Goal: Task Accomplishment & Management: Use online tool/utility

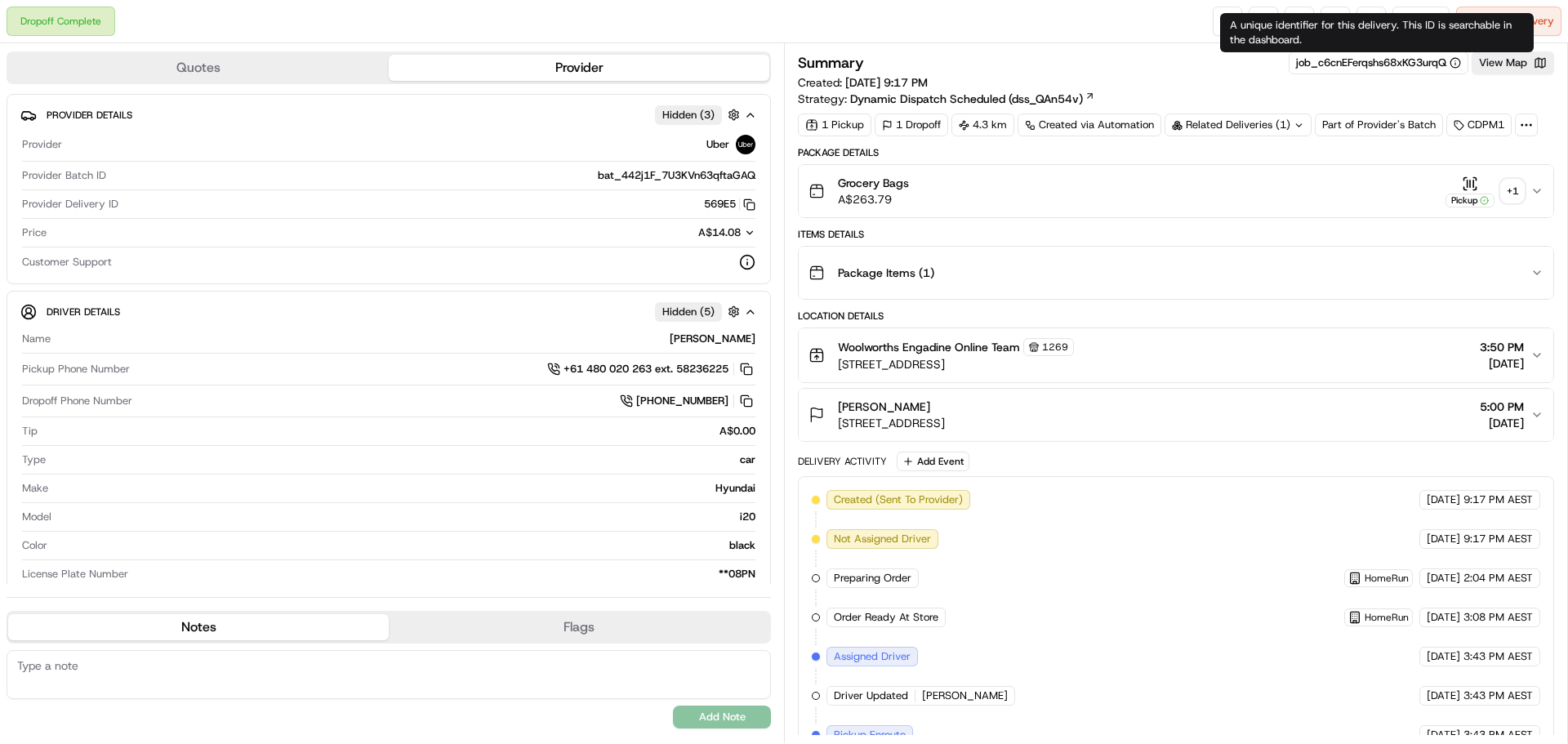
click at [1409, 19] on div "A unique identifier for this delivery. This ID is searchable in the dashboard. …" at bounding box center [1377, 32] width 313 height 39
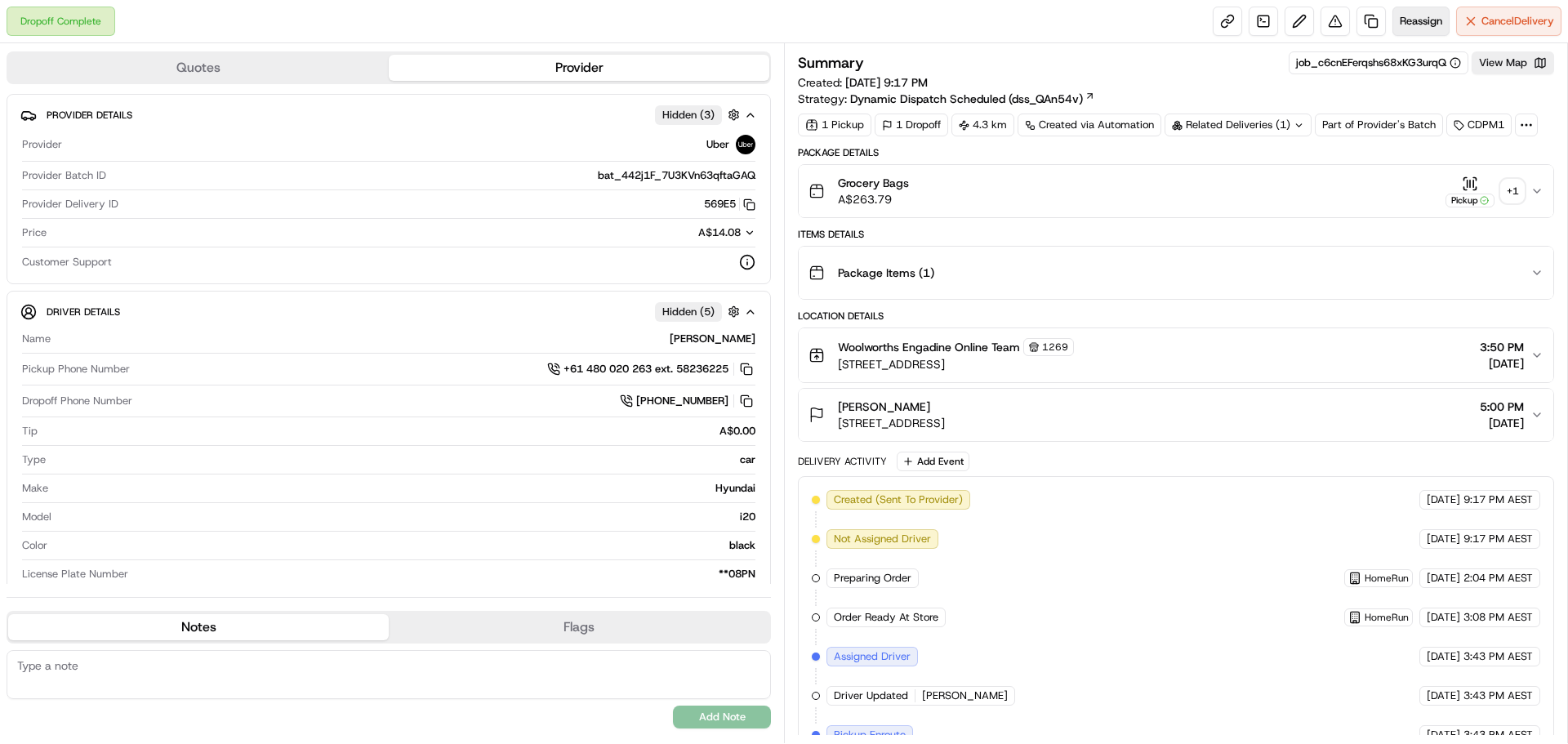
click at [1423, 14] on span "Reassign" at bounding box center [1420, 21] width 43 height 14
click at [1427, 21] on span "Reassign" at bounding box center [1420, 21] width 43 height 14
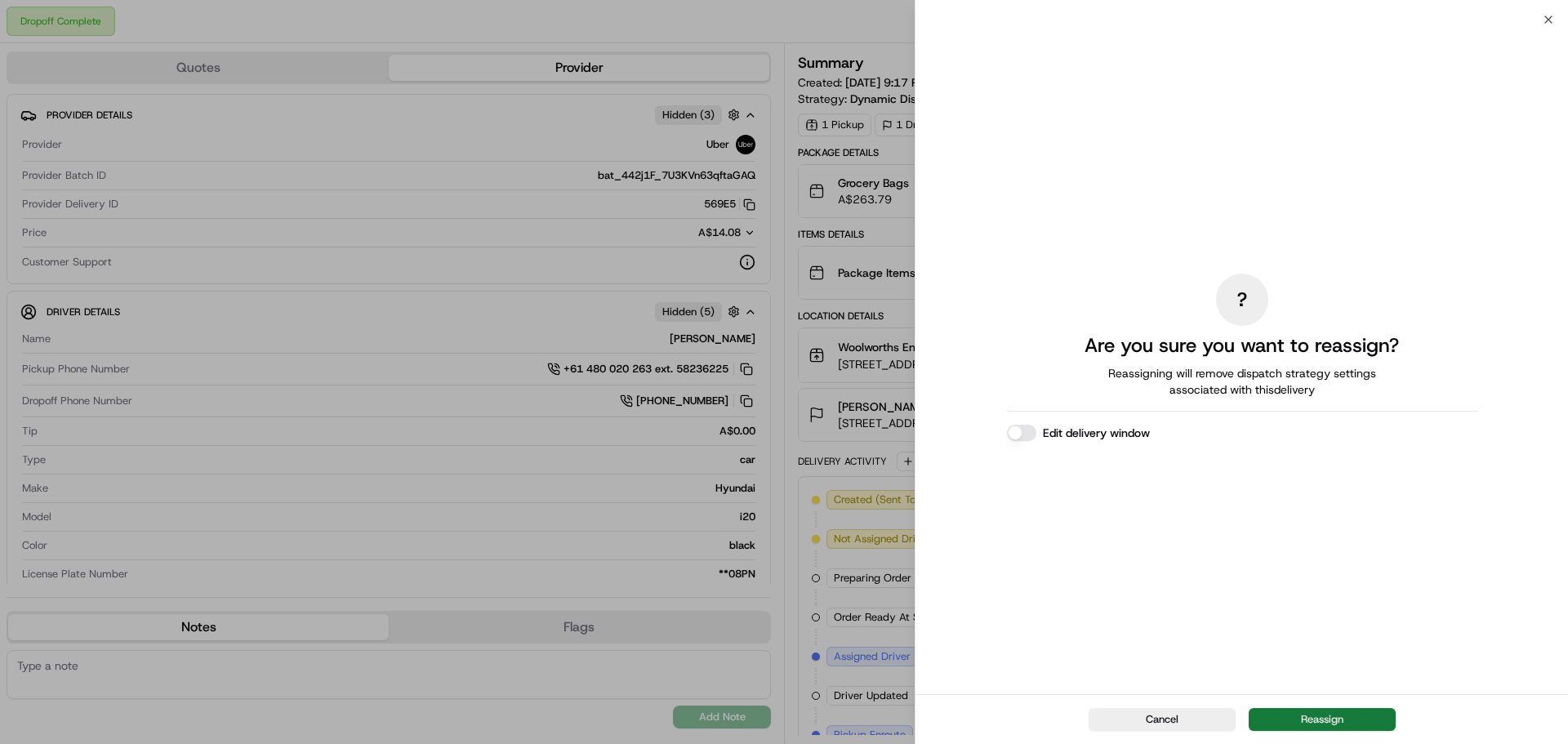
click at [1351, 716] on button "Reassign" at bounding box center [1322, 720] width 147 height 23
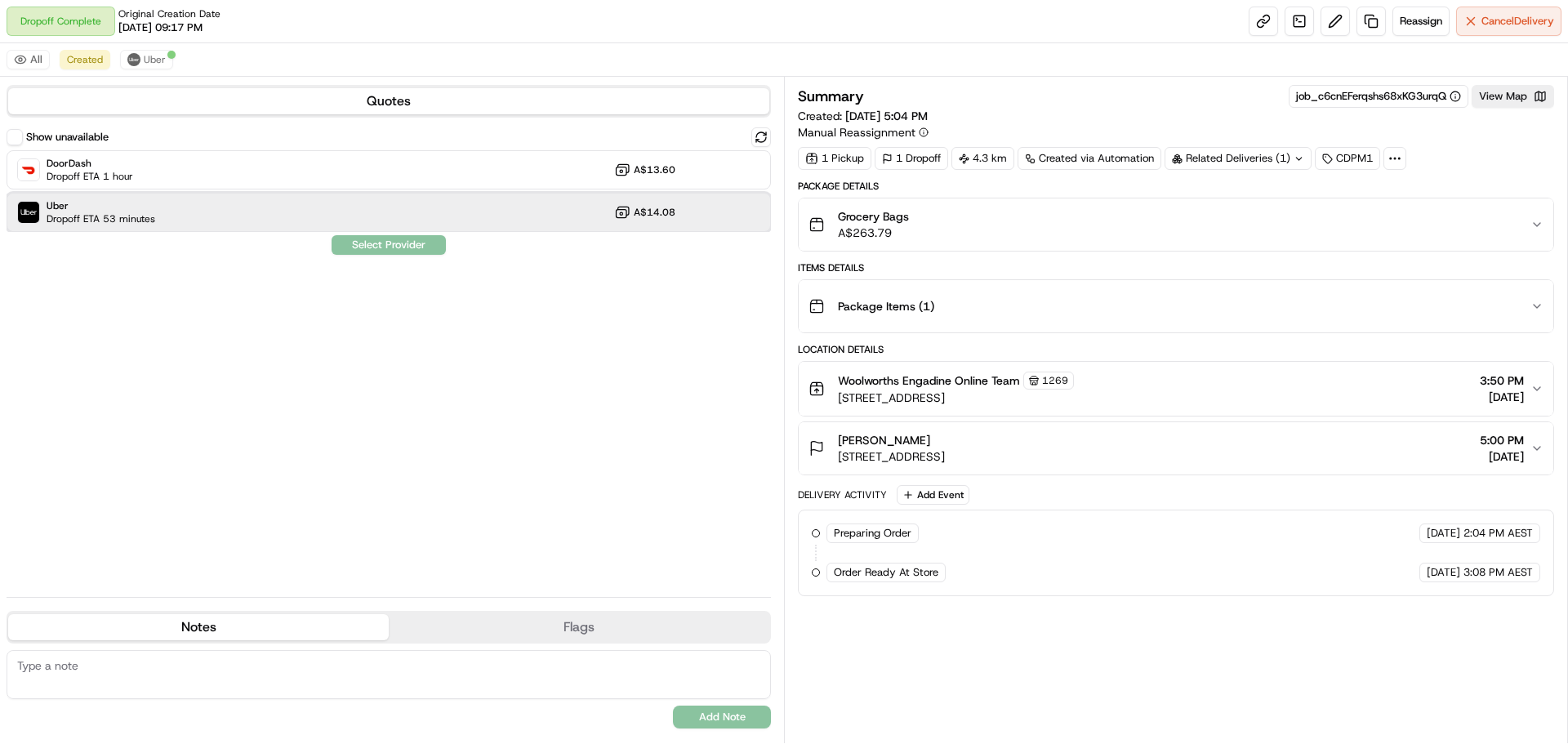
drag, startPoint x: 133, startPoint y: 211, endPoint x: 165, endPoint y: 222, distance: 33.8
click at [133, 210] on span "Uber" at bounding box center [101, 206] width 109 height 13
click at [352, 238] on button "Assign Provider" at bounding box center [389, 246] width 116 height 20
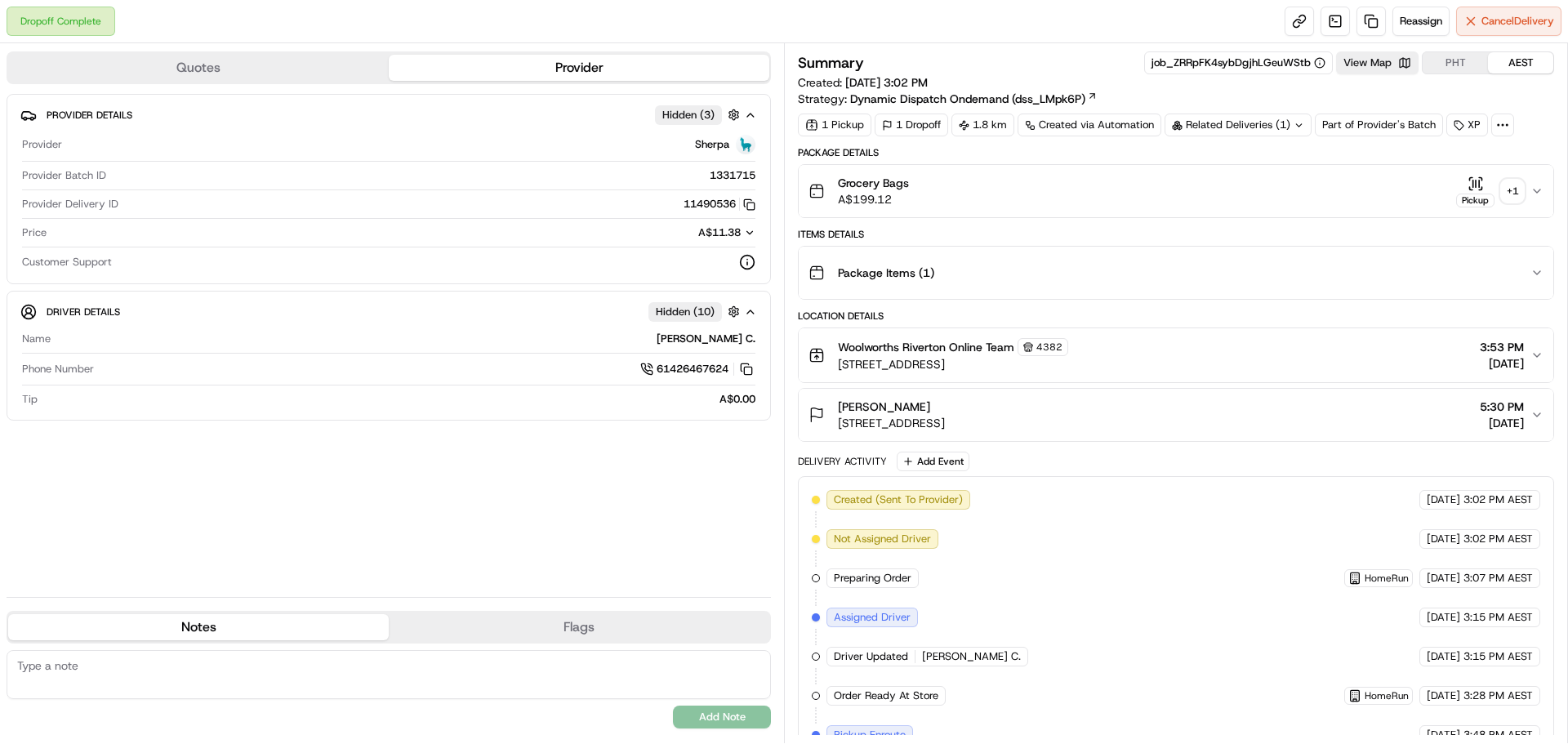
click at [1531, 186] on icon "button" at bounding box center [1536, 191] width 13 height 13
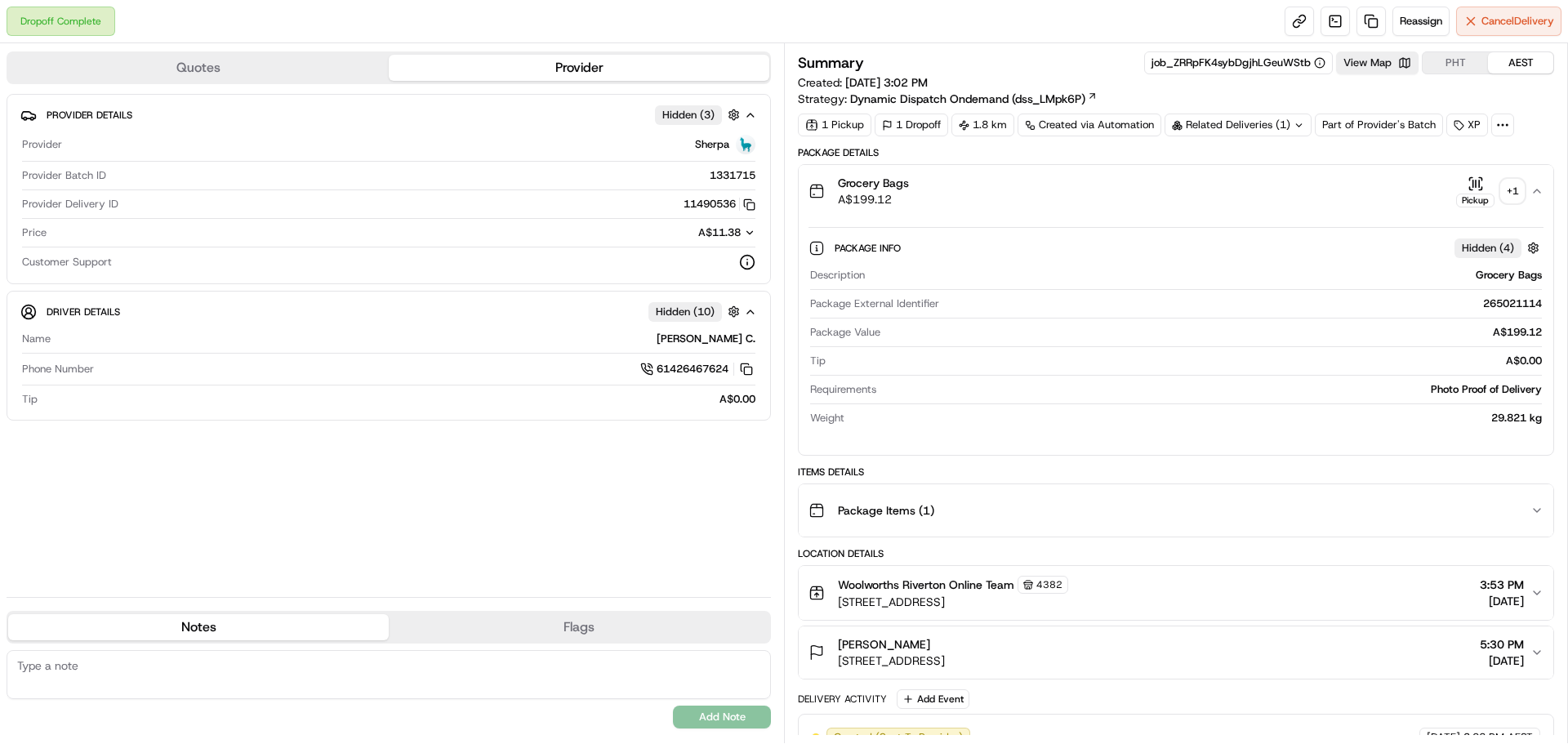
click at [1515, 188] on div "+ 1" at bounding box center [1512, 190] width 23 height 23
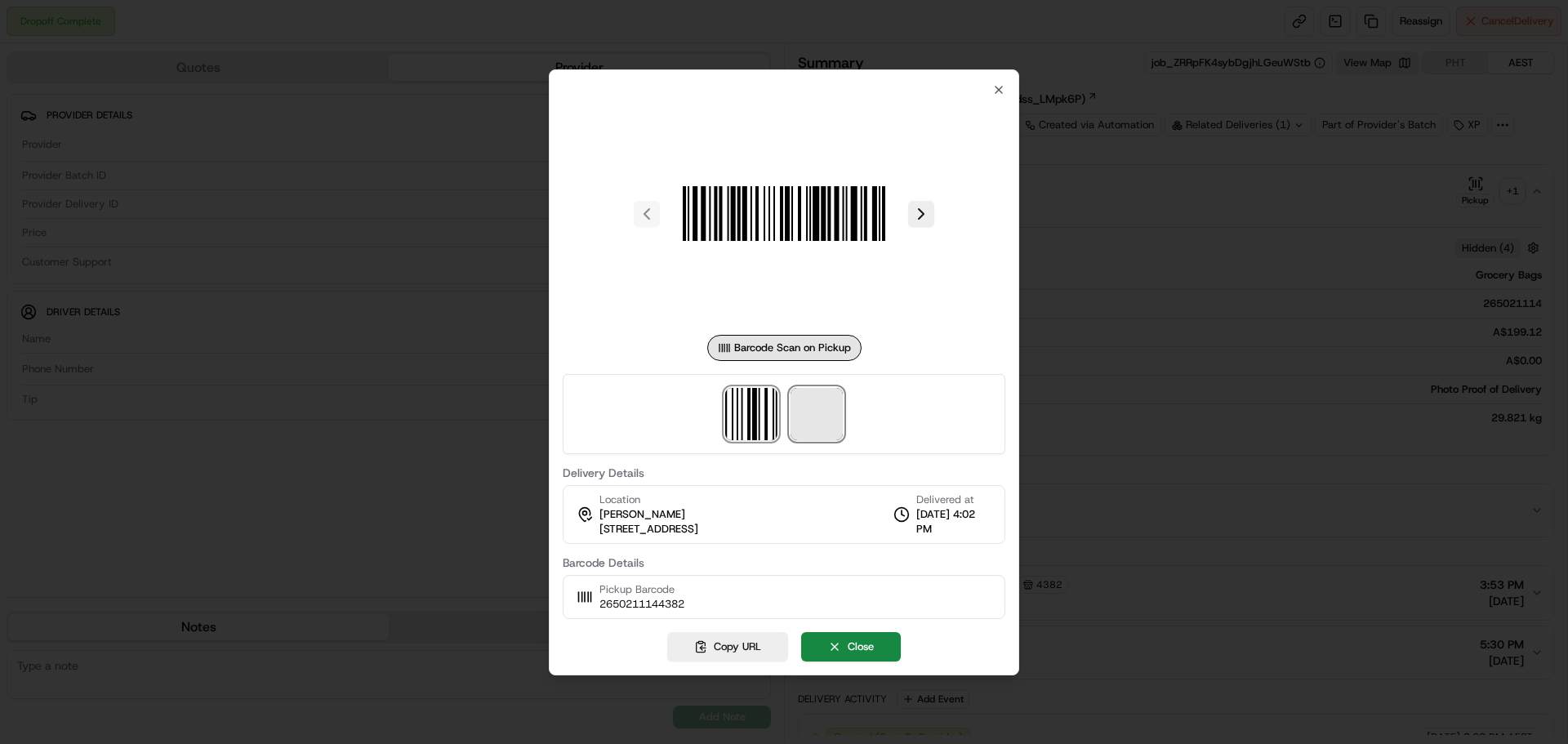
click at [817, 400] on span at bounding box center [817, 414] width 53 height 53
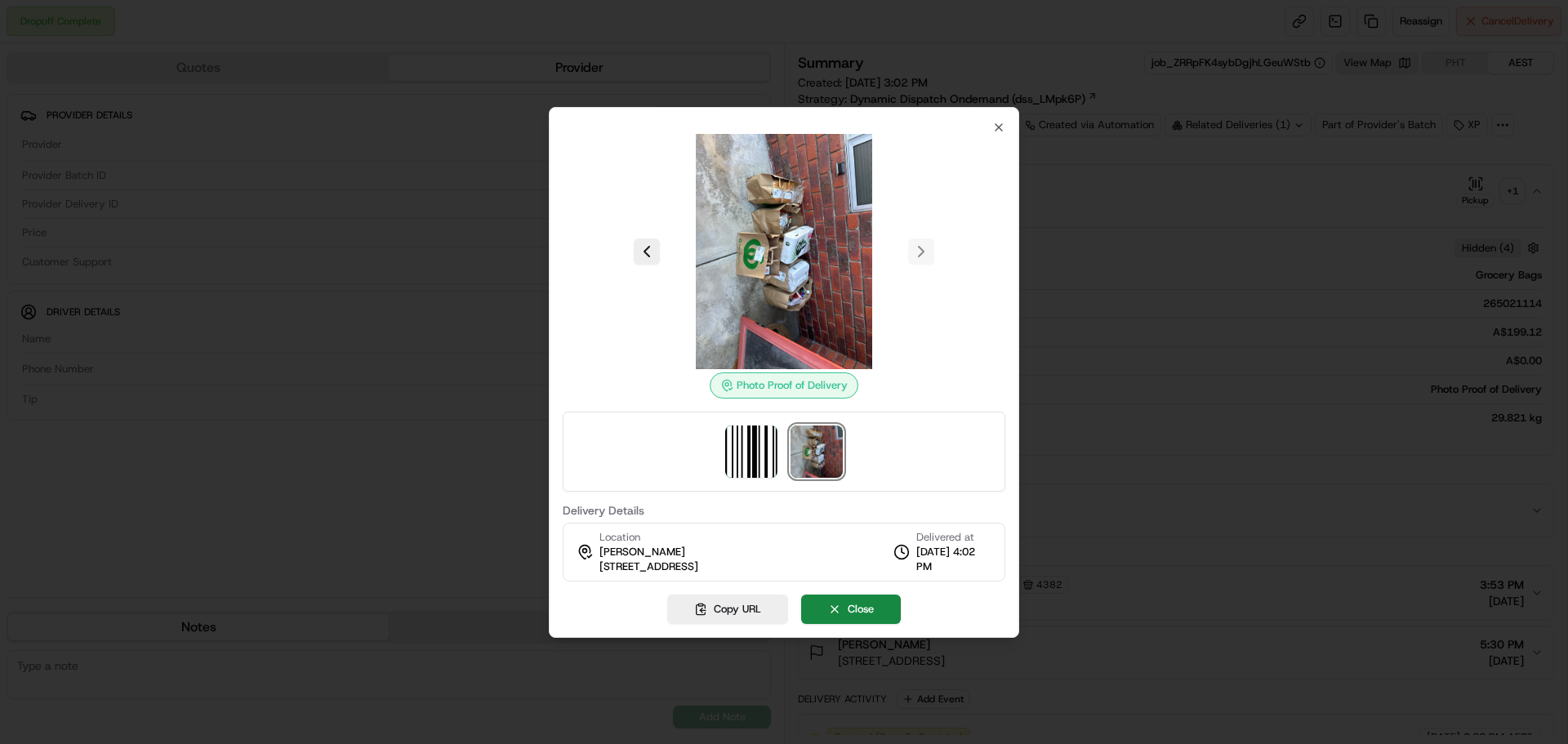
drag, startPoint x: 820, startPoint y: 560, endPoint x: 597, endPoint y: 566, distance: 223.1
click at [597, 566] on div "Location Cathie Cresswell 12 Poseidon Way, Parkwood, WA 6147, AU Delivered at 1…" at bounding box center [784, 552] width 443 height 59
copy span "12 Poseidon Way, Parkwood, WA 6147, AU"
click at [1097, 285] on div at bounding box center [784, 372] width 1568 height 744
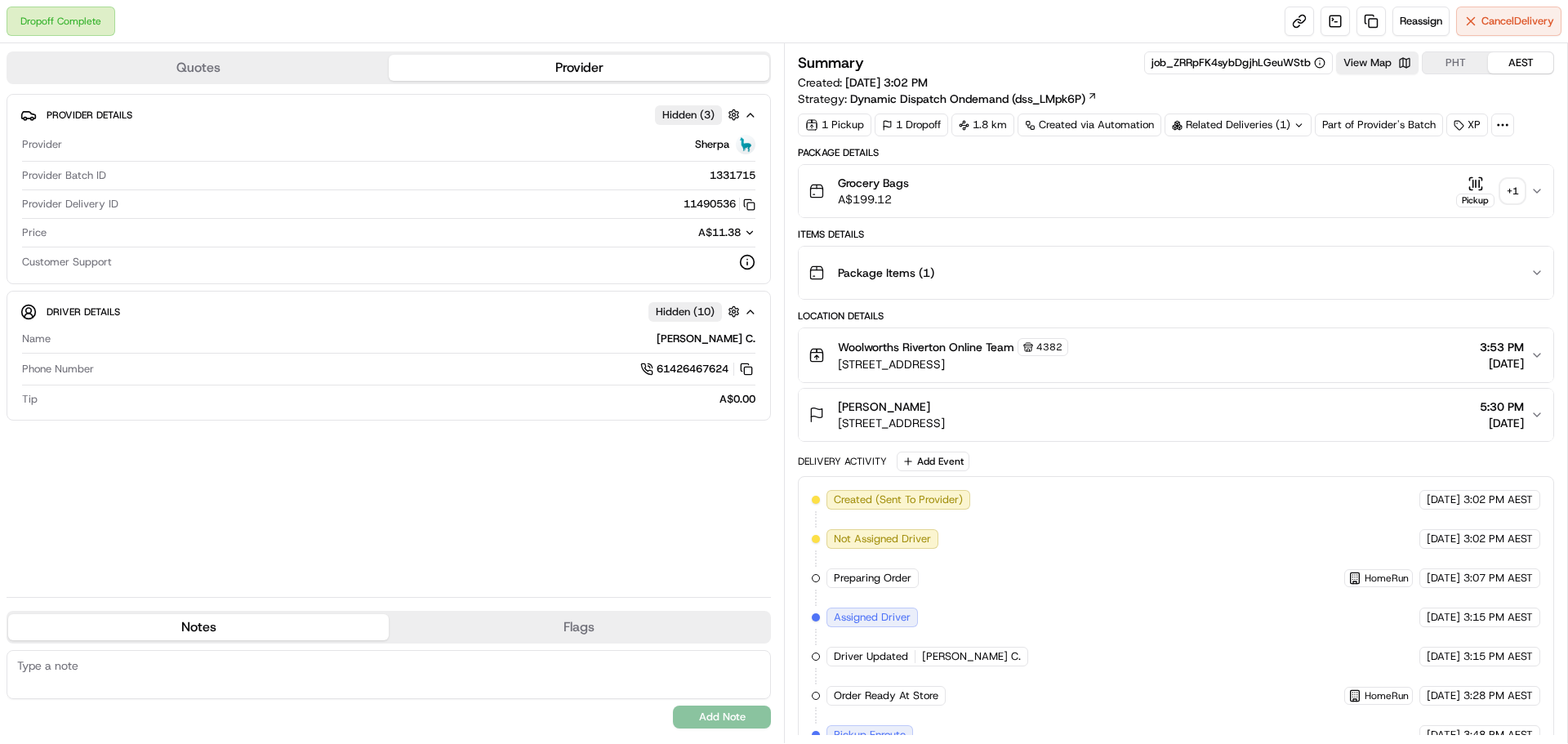
click at [1504, 187] on div "+ 1" at bounding box center [1512, 190] width 23 height 23
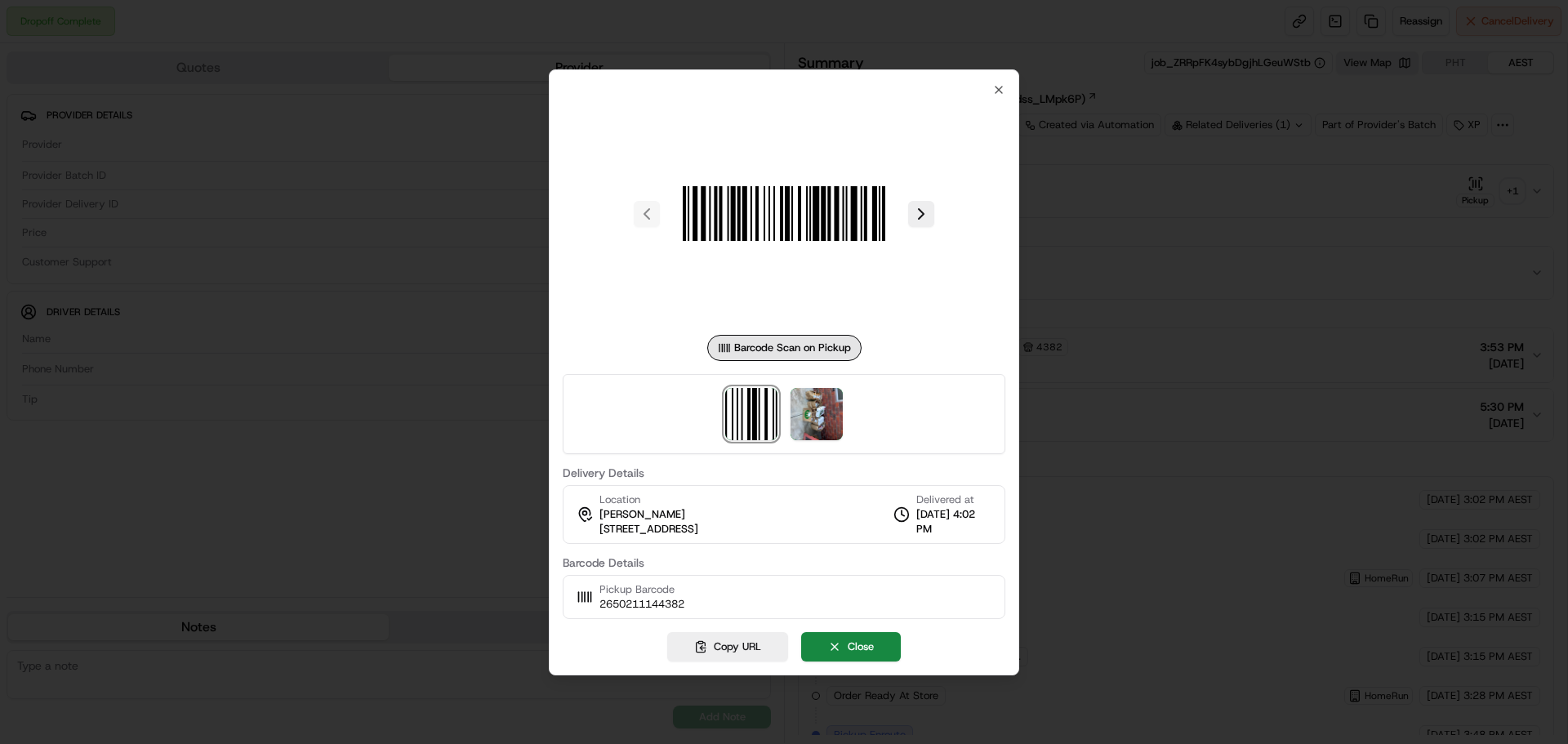
click at [842, 411] on div at bounding box center [784, 414] width 443 height 80
click at [813, 419] on img at bounding box center [817, 414] width 53 height 53
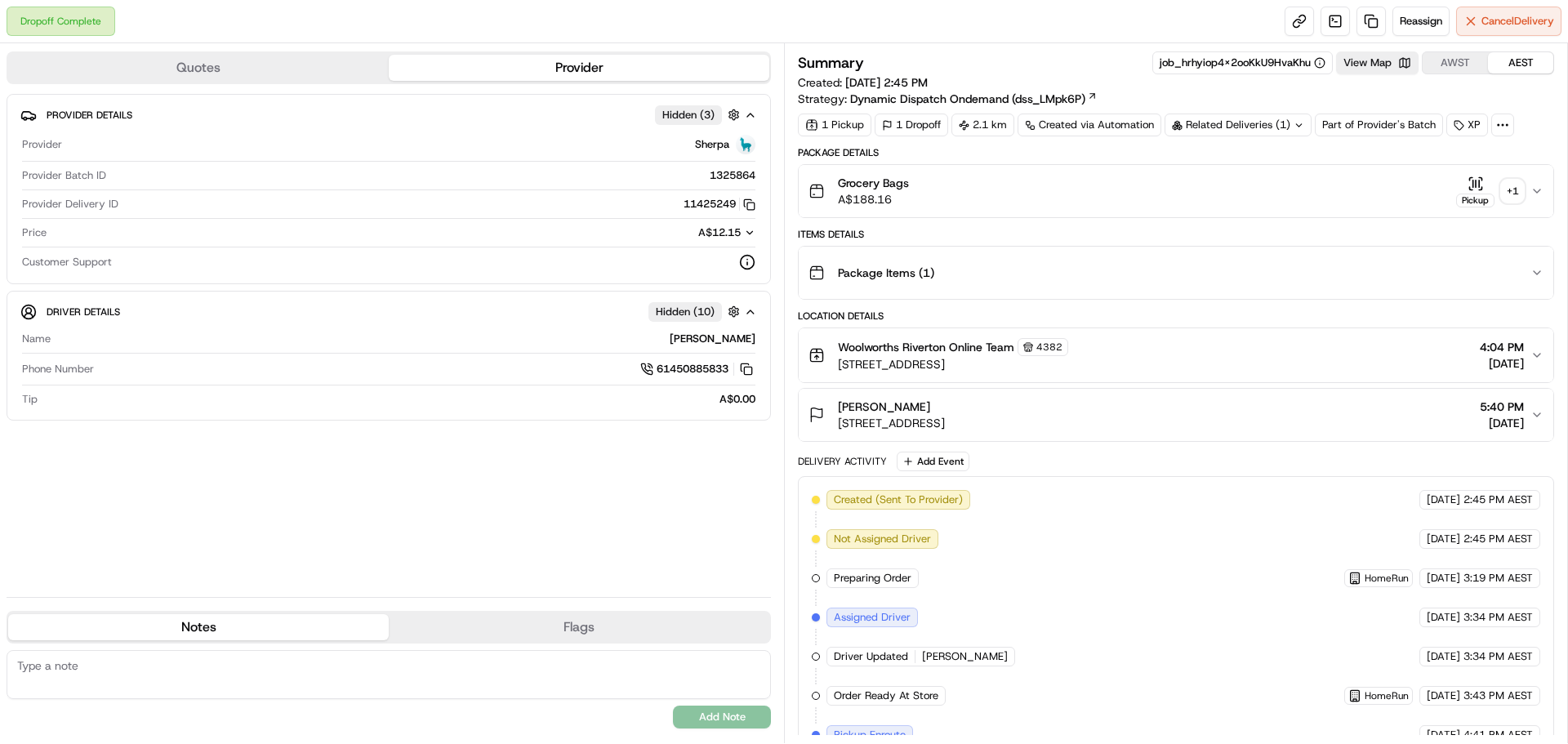
click at [1509, 195] on div "+ 1" at bounding box center [1512, 190] width 23 height 23
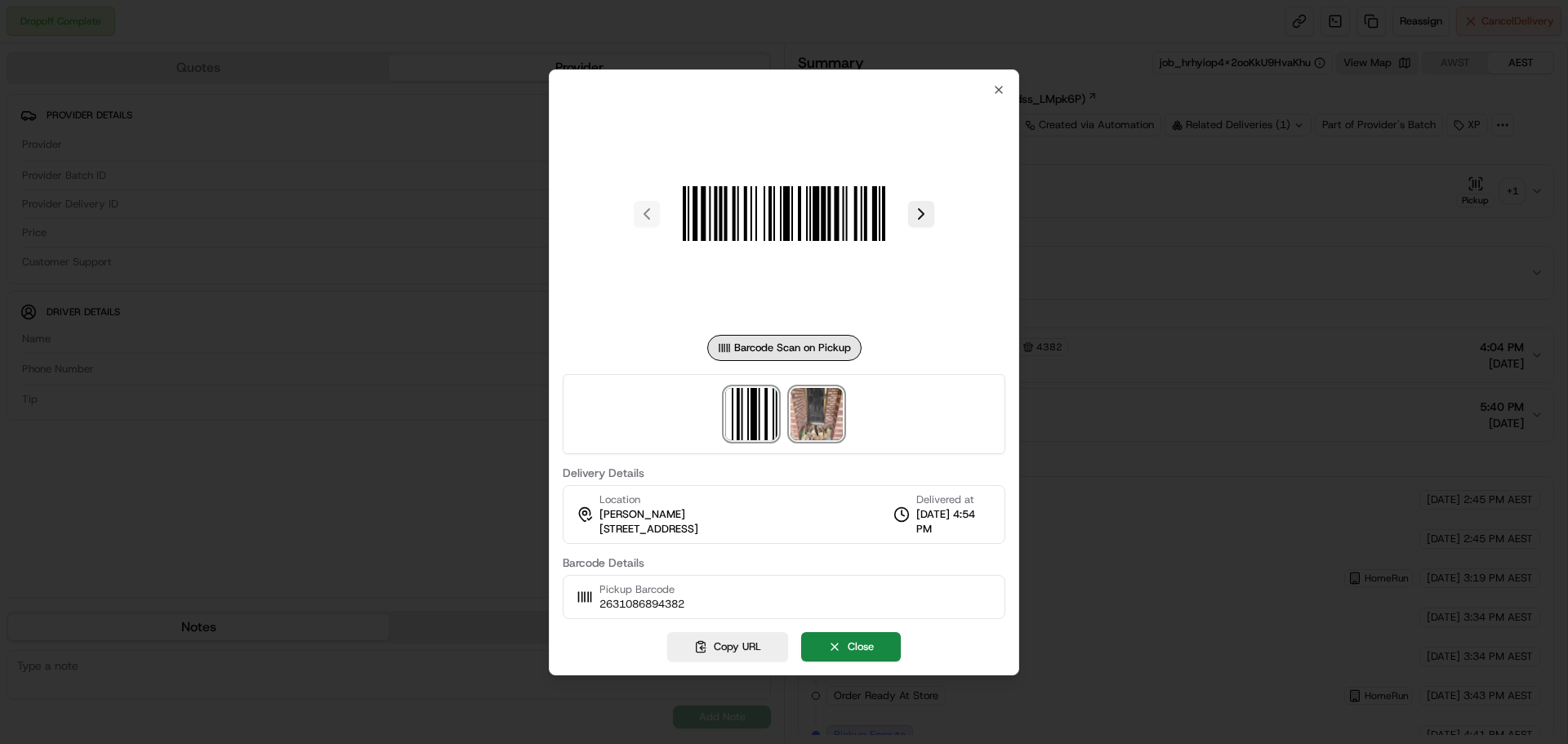
click at [828, 420] on img at bounding box center [817, 414] width 53 height 53
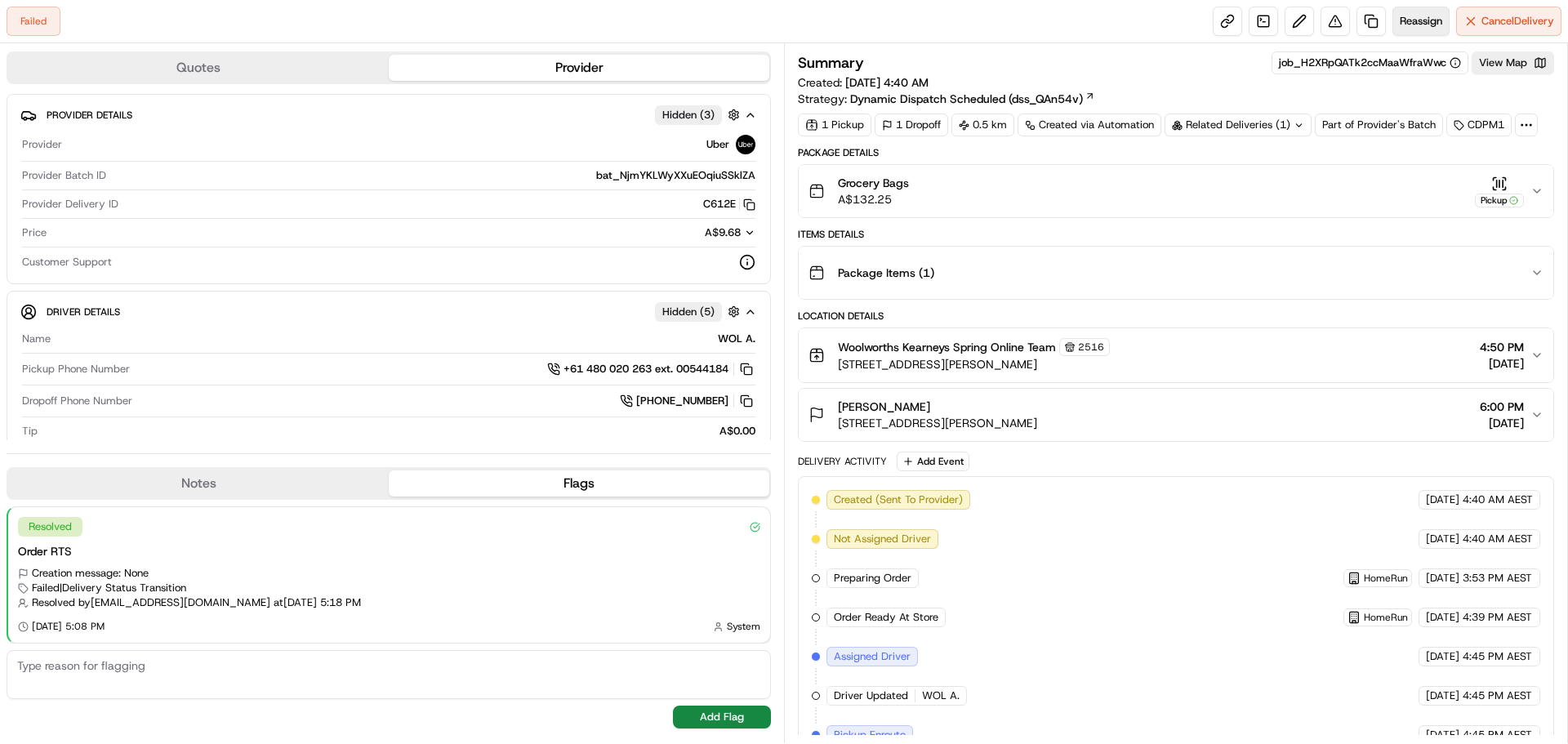
click at [1414, 14] on span "Reassign" at bounding box center [1420, 21] width 43 height 14
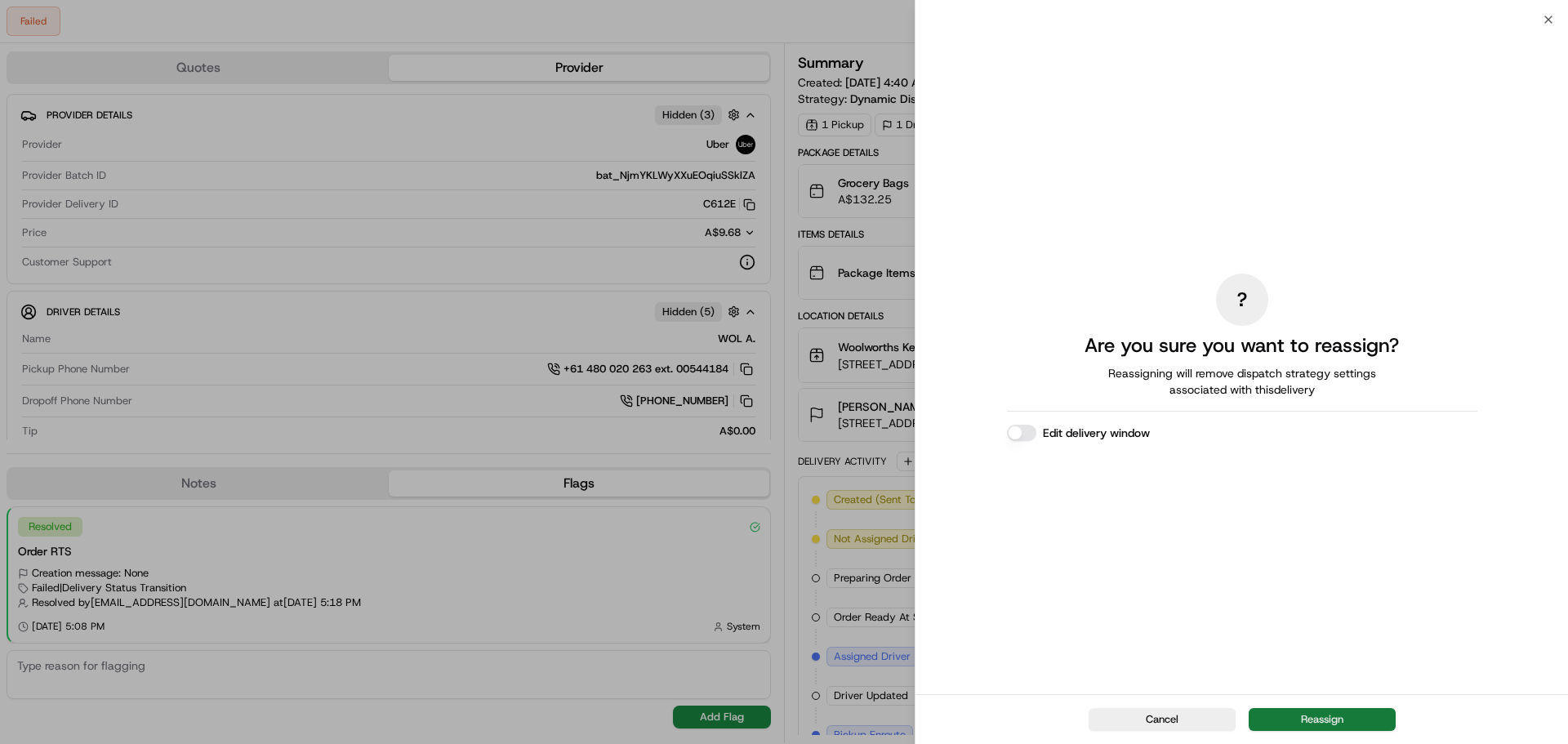
click at [1353, 718] on button "Reassign" at bounding box center [1322, 720] width 147 height 23
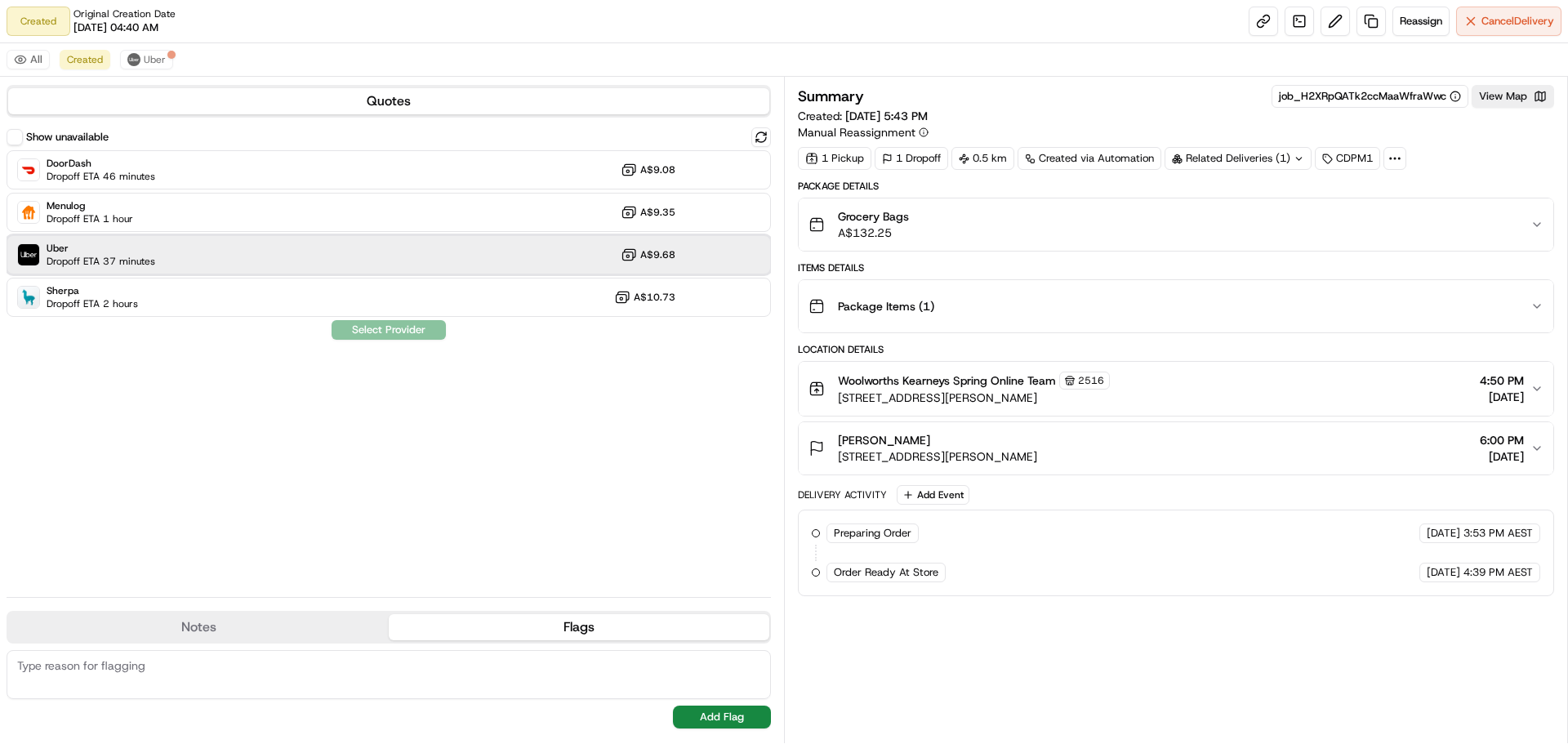
click at [37, 246] on img at bounding box center [28, 255] width 21 height 21
click at [388, 324] on button "Assign Provider" at bounding box center [389, 330] width 116 height 20
